Goal: Task Accomplishment & Management: Use online tool/utility

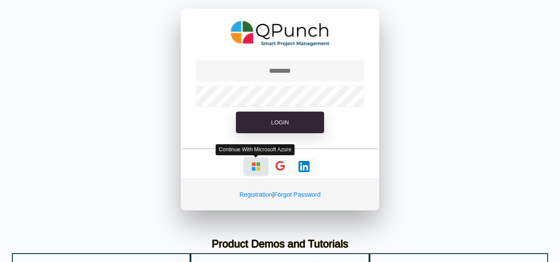
click at [253, 167] on img "button" at bounding box center [255, 166] width 11 height 11
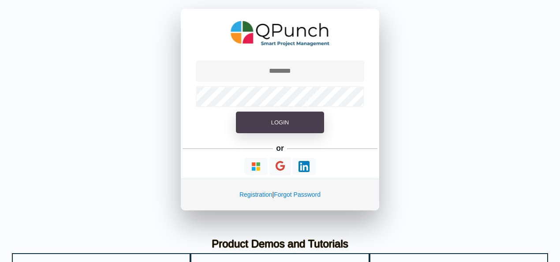
type input "**********"
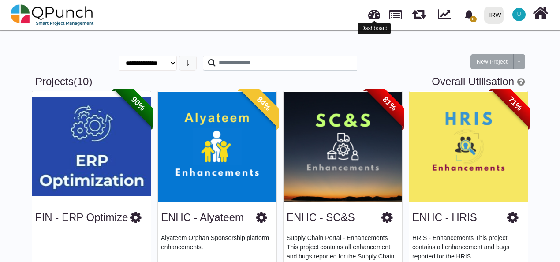
click at [373, 17] on link at bounding box center [374, 13] width 12 height 15
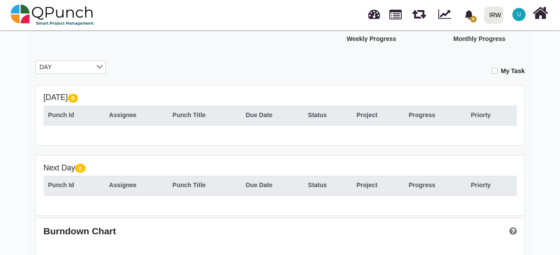
scroll to position [44, 0]
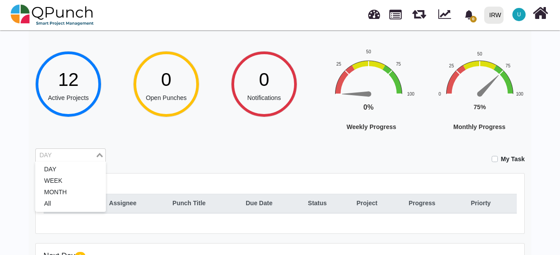
click at [63, 157] on input "Search for option" at bounding box center [66, 156] width 58 height 10
click at [55, 195] on li "MONTH" at bounding box center [70, 192] width 70 height 11
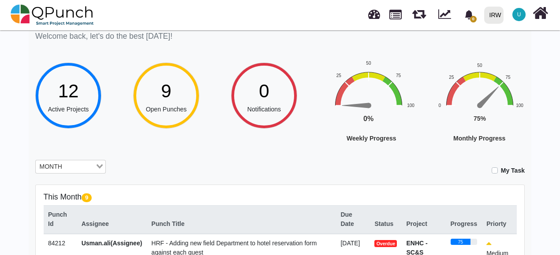
scroll to position [0, 0]
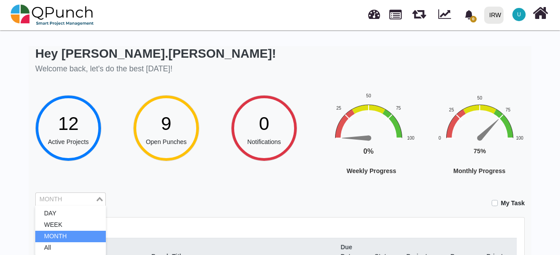
click at [74, 199] on input "Search for option" at bounding box center [66, 200] width 58 height 10
click at [101, 199] on icon "Search for option" at bounding box center [99, 199] width 6 height 4
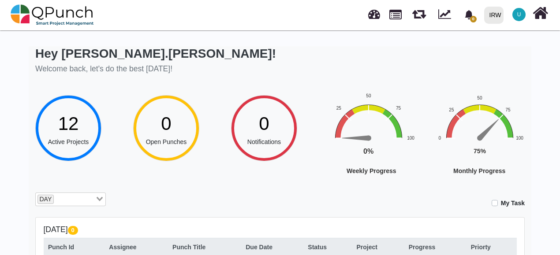
click at [57, 201] on input "Search for option" at bounding box center [75, 200] width 40 height 10
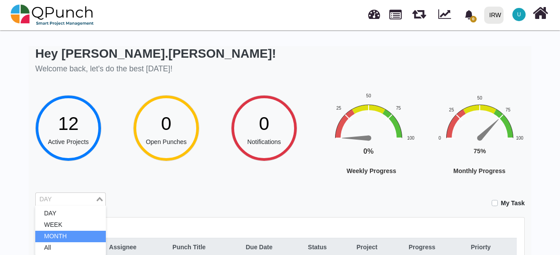
click at [63, 235] on li "MONTH" at bounding box center [70, 236] width 70 height 11
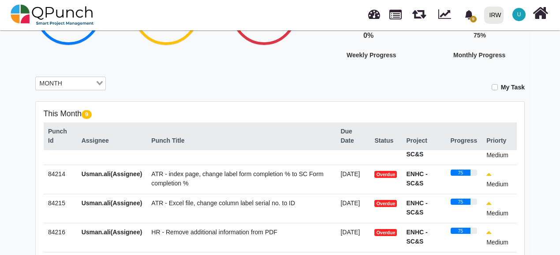
scroll to position [153, 0]
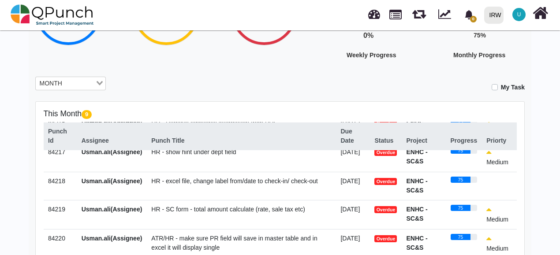
click at [216, 178] on span "HR - excel file, change label from/date to check-in/ check-out" at bounding box center [234, 181] width 166 height 7
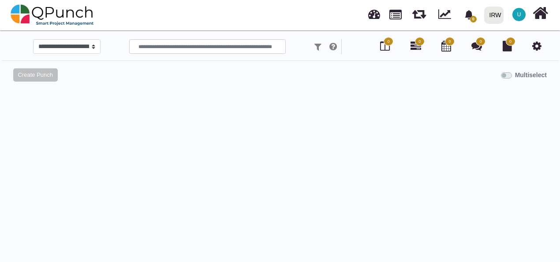
select select
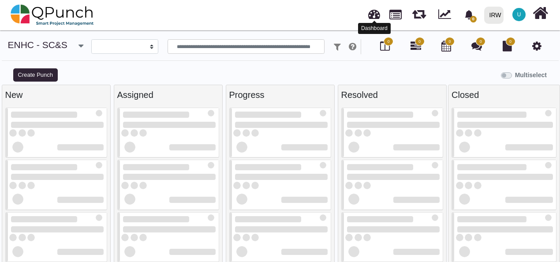
click at [375, 18] on link at bounding box center [374, 13] width 12 height 15
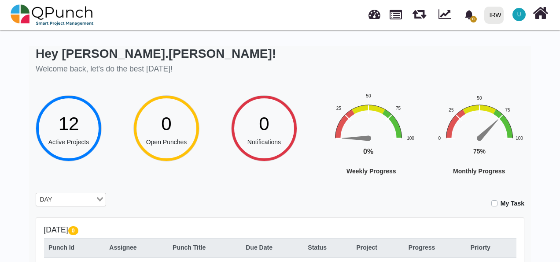
click at [76, 201] on input "Search for option" at bounding box center [75, 200] width 40 height 10
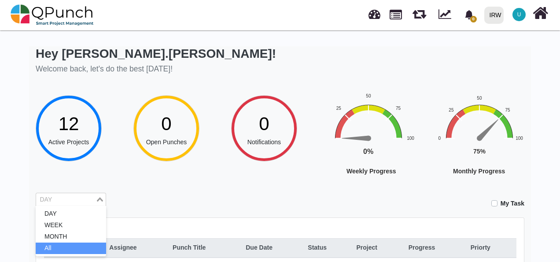
click at [64, 250] on li "All" at bounding box center [71, 247] width 70 height 11
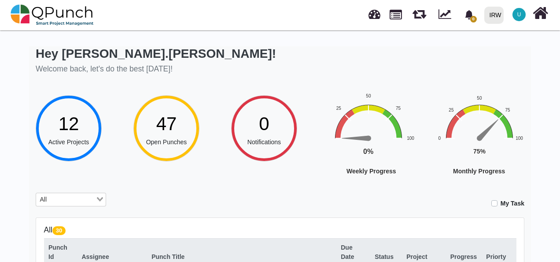
click at [221, 201] on div "My Task" at bounding box center [321, 200] width 405 height 15
click at [526, 170] on rect "Interactive chart" at bounding box center [495, 146] width 137 height 109
click at [248, 232] on h5 "All 30" at bounding box center [280, 229] width 473 height 9
click at [77, 201] on input "Search for option" at bounding box center [66, 200] width 58 height 10
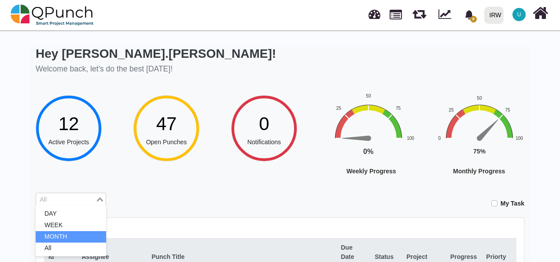
click at [65, 232] on li "MONTH" at bounding box center [71, 236] width 70 height 11
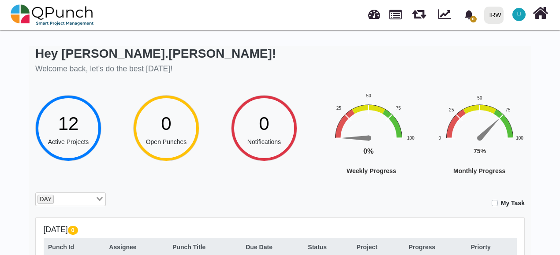
click at [207, 190] on div "**********" at bounding box center [279, 240] width 489 height 389
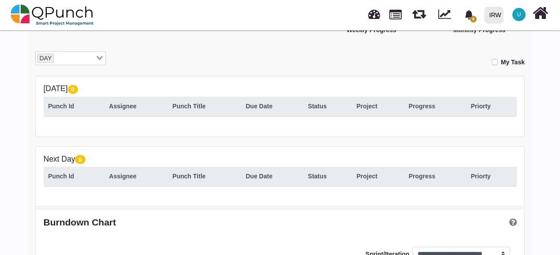
scroll to position [92, 0]
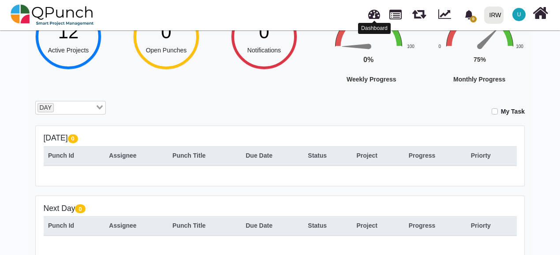
click at [373, 13] on link at bounding box center [374, 13] width 12 height 15
click at [374, 13] on link at bounding box center [374, 13] width 12 height 15
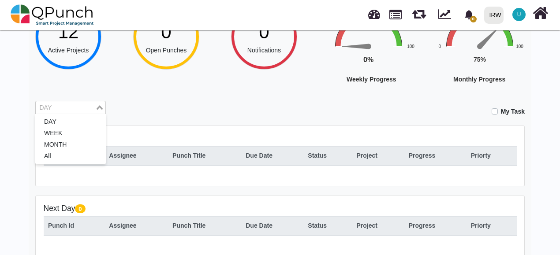
click at [85, 107] on input "Search for option" at bounding box center [66, 108] width 58 height 10
click at [63, 142] on li "MONTH" at bounding box center [70, 144] width 70 height 11
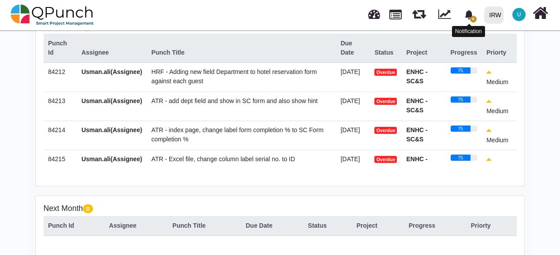
click at [466, 13] on icon "bell fill" at bounding box center [468, 14] width 9 height 9
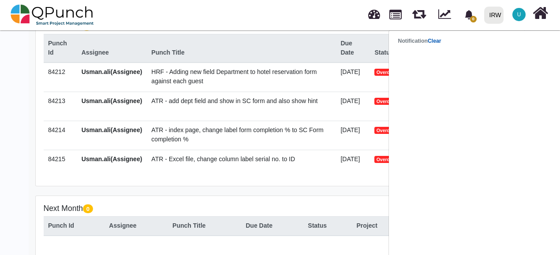
click at [439, 42] on link "Clear" at bounding box center [434, 41] width 14 height 6
click at [375, 18] on link at bounding box center [374, 13] width 12 height 15
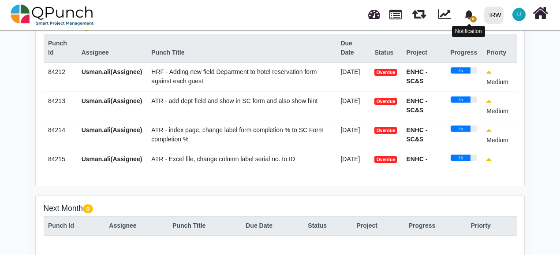
click at [471, 17] on icon "bell fill" at bounding box center [468, 14] width 8 height 9
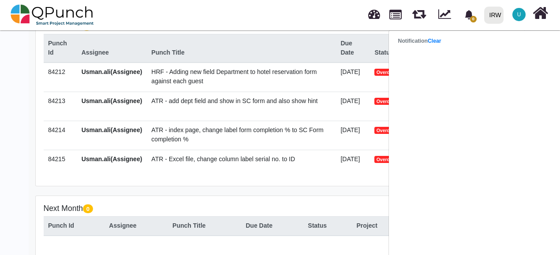
click at [423, 41] on strong "Notification Clear" at bounding box center [419, 41] width 43 height 6
click at [515, 18] on span "U" at bounding box center [518, 14] width 13 height 13
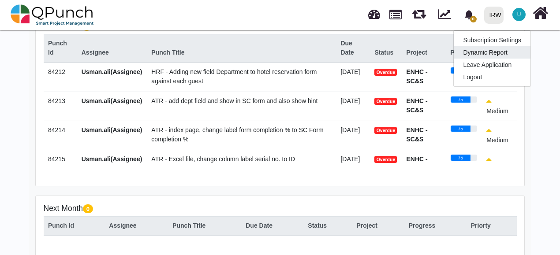
click at [490, 48] on link "Dynamic Report" at bounding box center [491, 52] width 77 height 12
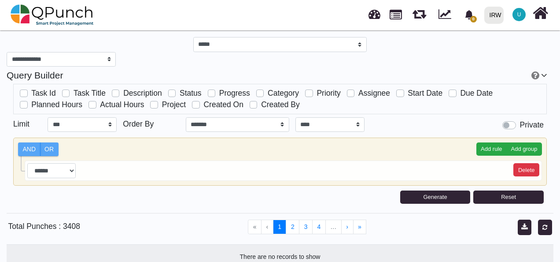
select select "***"
select select "****"
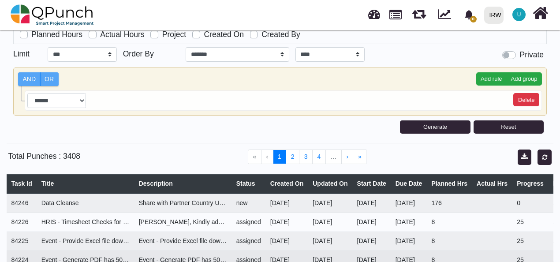
scroll to position [220, 0]
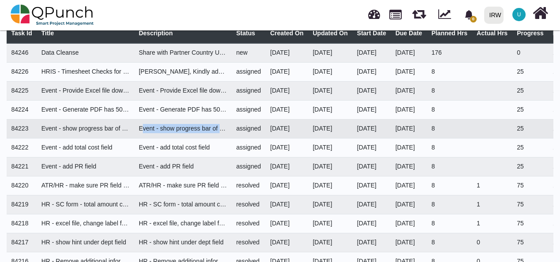
drag, startPoint x: 138, startPoint y: 129, endPoint x: 232, endPoint y: 131, distance: 93.4
click at [232, 131] on tr "84223 Event - show progress bar of child table just like ATR and HR Event - sho…" at bounding box center [504, 128] width 994 height 19
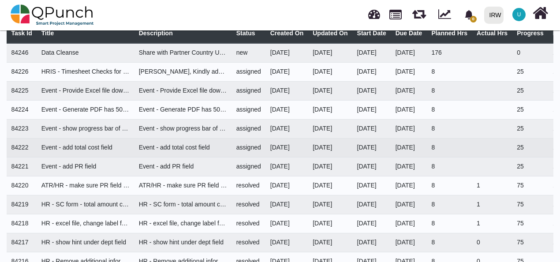
drag, startPoint x: 232, startPoint y: 131, endPoint x: 180, endPoint y: 146, distance: 54.2
click at [180, 146] on div "Event - add total cost field" at bounding box center [183, 147] width 88 height 9
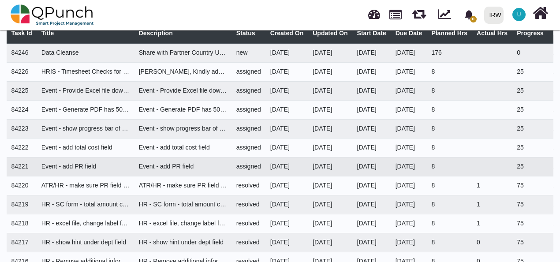
drag, startPoint x: 180, startPoint y: 146, endPoint x: 182, endPoint y: 173, distance: 26.5
click at [182, 173] on td "Event - add PR field" at bounding box center [182, 166] width 97 height 19
click at [215, 165] on div "Event - add PR field" at bounding box center [183, 166] width 88 height 9
